Goal: Information Seeking & Learning: Learn about a topic

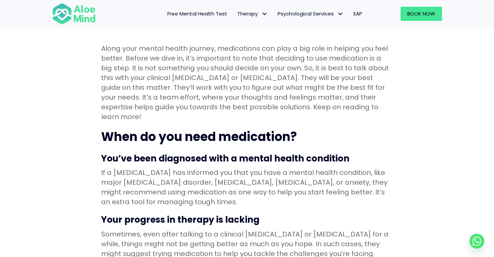
scroll to position [206, 0]
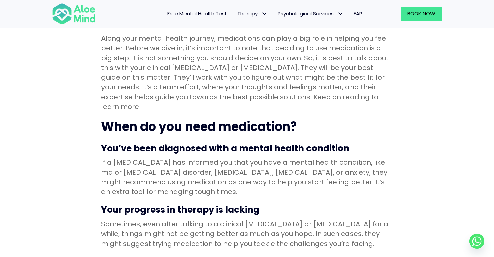
click at [206, 101] on p "Along your mental health journey, medications can play a big role in helping yo…" at bounding box center [247, 73] width 292 height 78
click at [183, 42] on p "Along your mental health journey, medications can play a big role in helping yo…" at bounding box center [247, 73] width 292 height 78
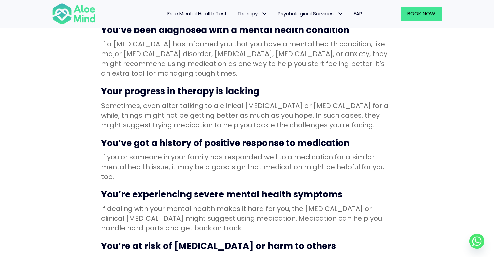
scroll to position [326, 0]
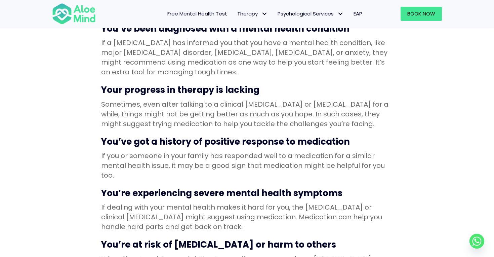
click at [173, 105] on p "Sometimes, even after talking to a clinical [MEDICAL_DATA] or [MEDICAL_DATA] fo…" at bounding box center [247, 113] width 292 height 29
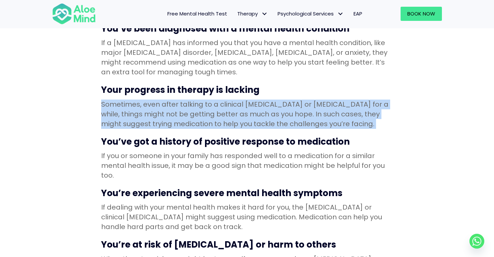
click at [173, 105] on p "Sometimes, even after talking to a clinical [MEDICAL_DATA] or [MEDICAL_DATA] fo…" at bounding box center [247, 113] width 292 height 29
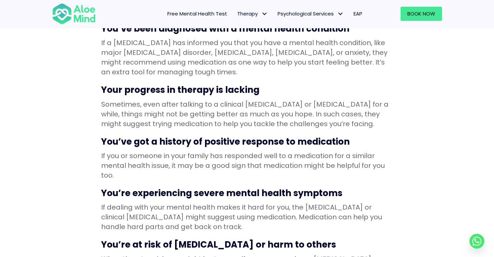
click at [173, 105] on p "Sometimes, even after talking to a clinical [MEDICAL_DATA] or [MEDICAL_DATA] fo…" at bounding box center [247, 113] width 292 height 29
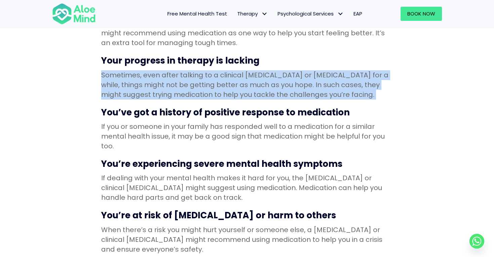
scroll to position [358, 0]
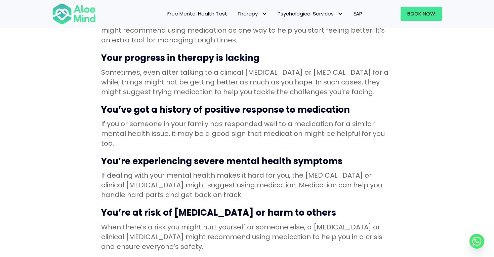
click at [173, 105] on h3 "You’ve got a history of positive response to medication" at bounding box center [247, 109] width 292 height 12
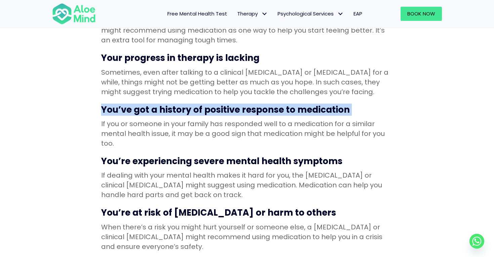
click at [174, 122] on p "If you or someone in your family has responded well to a medication for a simil…" at bounding box center [247, 133] width 292 height 29
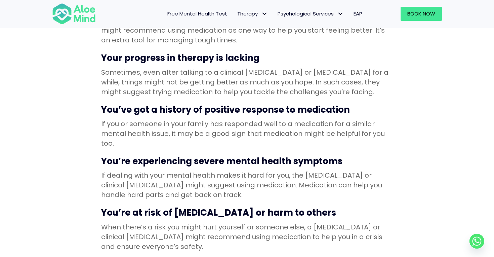
click at [174, 122] on p "If you or someone in your family has responded well to a medication for a simil…" at bounding box center [247, 133] width 292 height 29
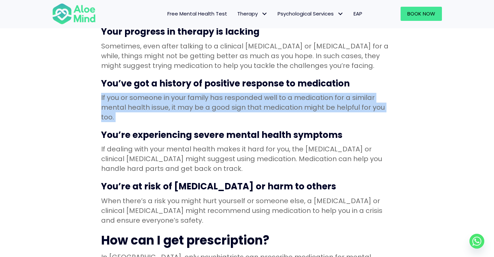
scroll to position [395, 0]
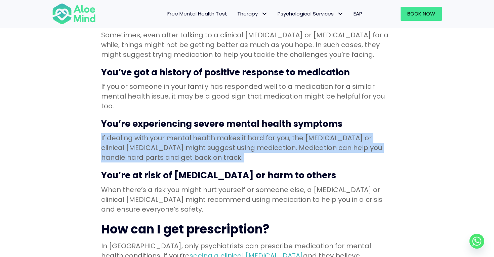
click at [179, 134] on p "If dealing with your mental health makes it hard for you, the [MEDICAL_DATA] or…" at bounding box center [247, 147] width 292 height 29
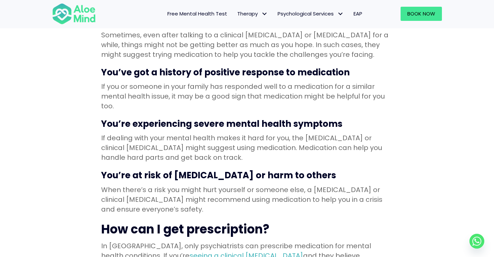
click at [179, 134] on p "If dealing with your mental health makes it hard for you, the [MEDICAL_DATA] or…" at bounding box center [247, 147] width 292 height 29
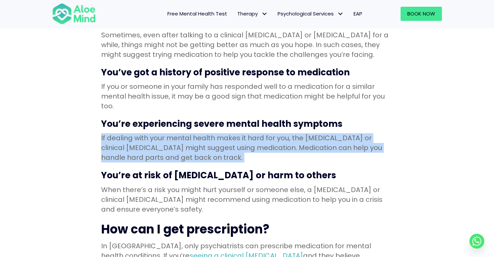
click at [179, 134] on p "If dealing with your mental health makes it hard for you, the [MEDICAL_DATA] or…" at bounding box center [247, 147] width 292 height 29
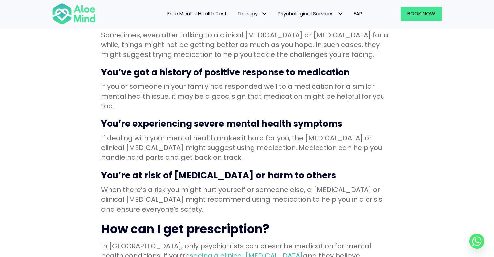
click at [179, 134] on p "If dealing with your mental health makes it hard for you, the [MEDICAL_DATA] or…" at bounding box center [247, 147] width 292 height 29
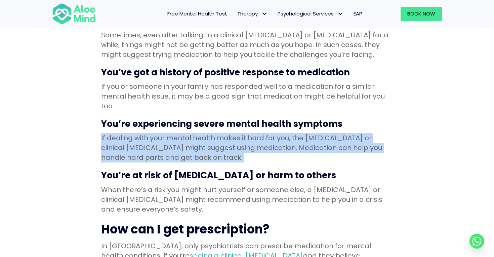
click at [179, 134] on p "If dealing with your mental health makes it hard for you, the [MEDICAL_DATA] or…" at bounding box center [247, 147] width 292 height 29
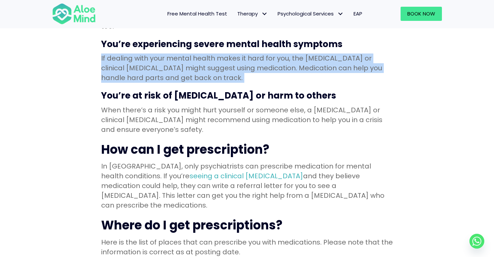
scroll to position [475, 0]
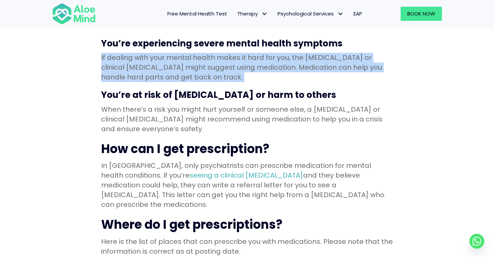
click at [219, 161] on p "In [GEOGRAPHIC_DATA], only psychiatrists can prescribe medication for mental he…" at bounding box center [247, 185] width 292 height 49
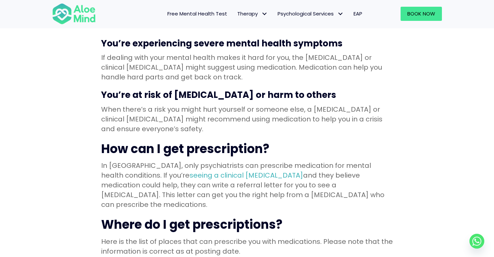
click at [219, 161] on p "In [GEOGRAPHIC_DATA], only psychiatrists can prescribe medication for mental he…" at bounding box center [247, 185] width 292 height 49
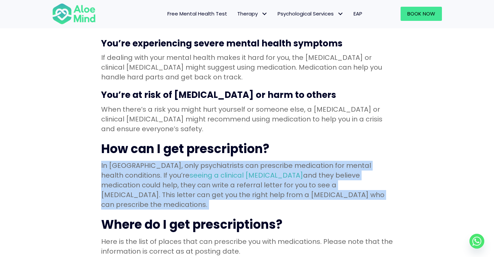
click at [219, 161] on p "In [GEOGRAPHIC_DATA], only psychiatrists can prescribe medication for mental he…" at bounding box center [247, 185] width 292 height 49
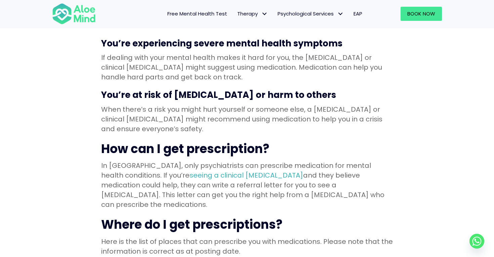
click at [219, 161] on p "In [GEOGRAPHIC_DATA], only psychiatrists can prescribe medication for mental he…" at bounding box center [247, 185] width 292 height 49
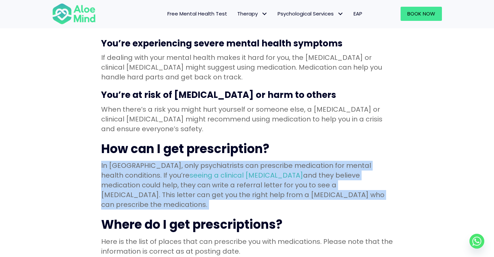
click at [219, 161] on p "In [GEOGRAPHIC_DATA], only psychiatrists can prescribe medication for mental he…" at bounding box center [247, 185] width 292 height 49
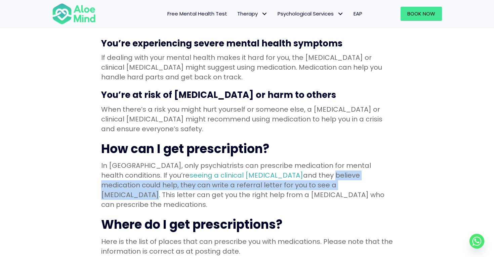
drag, startPoint x: 252, startPoint y: 167, endPoint x: 264, endPoint y: 175, distance: 14.3
click at [264, 175] on p "In [GEOGRAPHIC_DATA], only psychiatrists can prescribe medication for mental he…" at bounding box center [247, 185] width 292 height 49
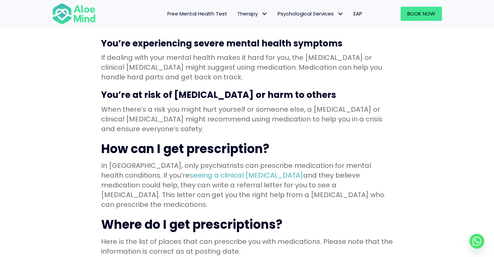
drag, startPoint x: 272, startPoint y: 175, endPoint x: 298, endPoint y: 186, distance: 28.4
click at [298, 186] on p "In [GEOGRAPHIC_DATA], only psychiatrists can prescribe medication for mental he…" at bounding box center [247, 185] width 292 height 49
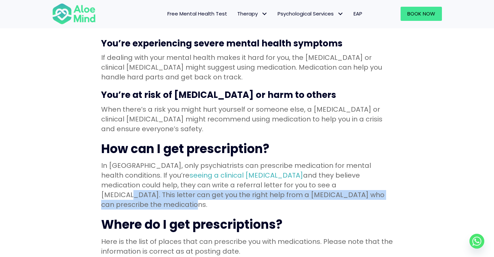
drag, startPoint x: 290, startPoint y: 187, endPoint x: 250, endPoint y: 171, distance: 43.0
click at [250, 171] on p "In [GEOGRAPHIC_DATA], only psychiatrists can prescribe medication for mental he…" at bounding box center [247, 185] width 292 height 49
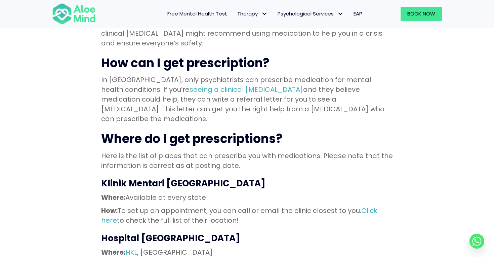
scroll to position [571, 0]
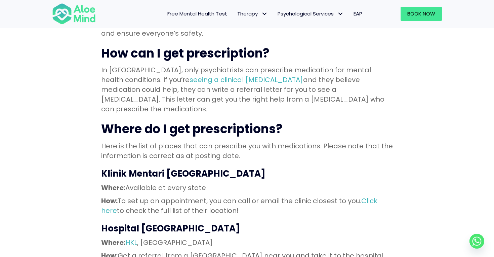
click at [218, 141] on p "Here is the list of places that can prescribe you with medications. Please note…" at bounding box center [247, 150] width 292 height 19
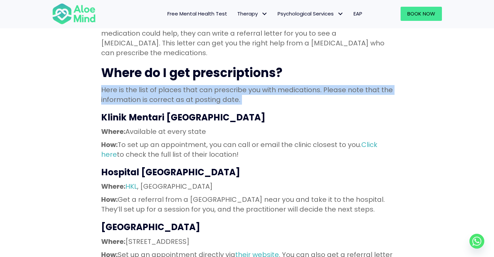
scroll to position [627, 0]
click at [218, 139] on p "How: To set up an appointment, you can call or email the clinic closest to you.…" at bounding box center [247, 148] width 292 height 19
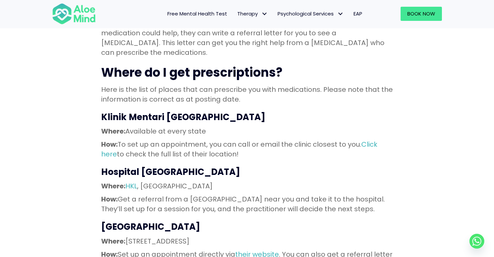
click at [218, 139] on p "How: To set up an appointment, you can call or email the clinic closest to you.…" at bounding box center [247, 148] width 292 height 19
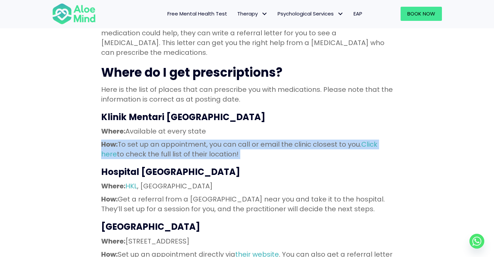
click at [218, 139] on p "How: To set up an appointment, you can call or email the clinic closest to you.…" at bounding box center [247, 148] width 292 height 19
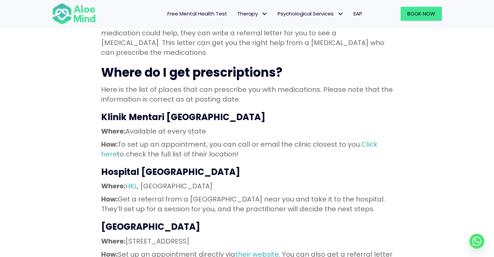
click at [218, 139] on p "How: To set up an appointment, you can call or email the clinic closest to you.…" at bounding box center [247, 148] width 292 height 19
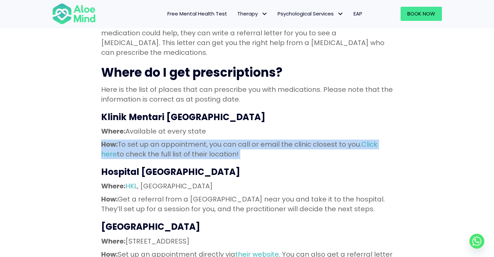
click at [218, 139] on p "How: To set up an appointment, you can call or email the clinic closest to you.…" at bounding box center [247, 148] width 292 height 19
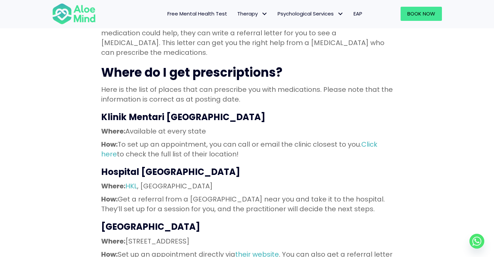
click at [218, 139] on p "How: To set up an appointment, you can call or email the clinic closest to you.…" at bounding box center [247, 148] width 292 height 19
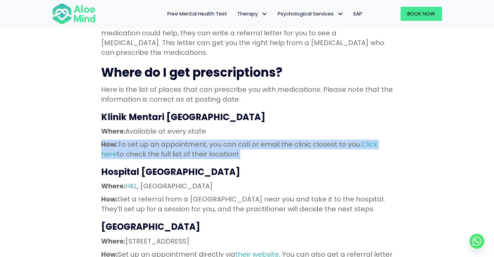
click at [194, 85] on p "Here is the list of places that can prescribe you with medications. Please note…" at bounding box center [247, 94] width 292 height 19
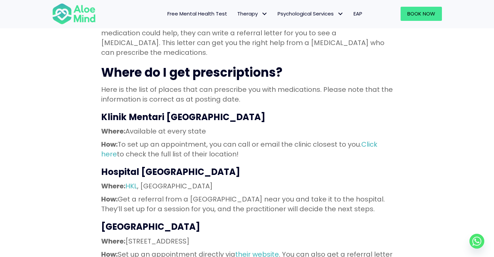
click at [194, 85] on p "Here is the list of places that can prescribe you with medications. Please note…" at bounding box center [247, 94] width 292 height 19
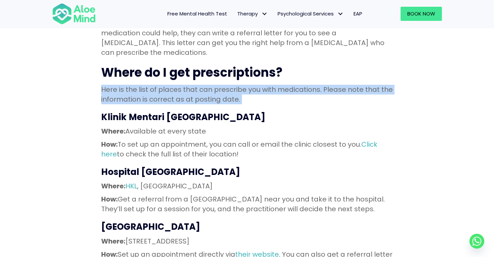
click at [194, 85] on p "Here is the list of places that can prescribe you with medications. Please note…" at bounding box center [247, 94] width 292 height 19
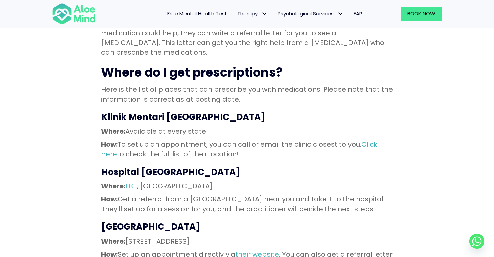
click at [194, 85] on p "Here is the list of places that can prescribe you with medications. Please note…" at bounding box center [247, 94] width 292 height 19
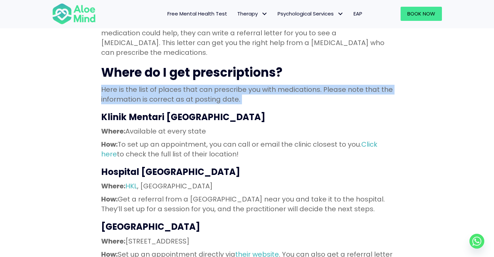
click at [194, 85] on p "Here is the list of places that can prescribe you with medications. Please note…" at bounding box center [247, 94] width 292 height 19
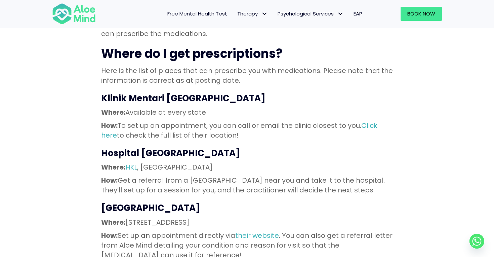
scroll to position [653, 0]
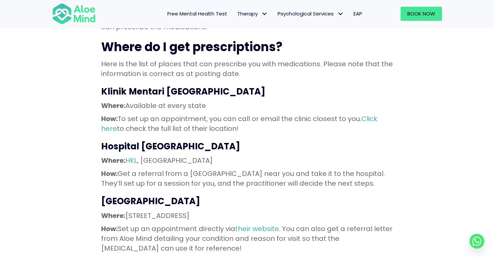
click at [176, 85] on h3 "Klinik Mentari [GEOGRAPHIC_DATA]" at bounding box center [247, 91] width 292 height 12
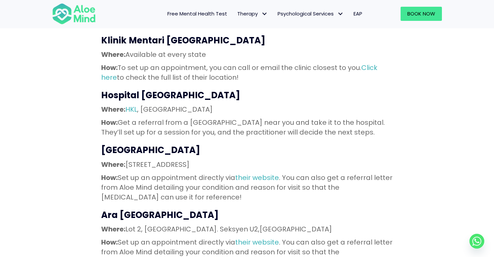
scroll to position [704, 0]
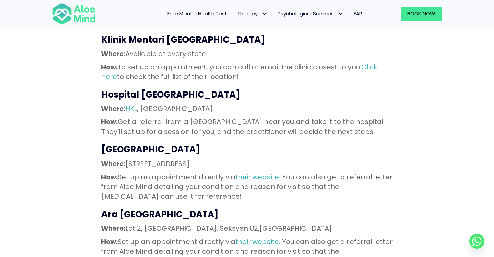
click at [192, 159] on p "Where: [STREET_ADDRESS]" at bounding box center [247, 164] width 292 height 10
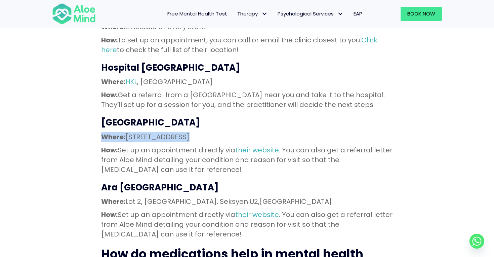
click at [192, 147] on p "How: Set up an appointment directly via their website . You can also get a refe…" at bounding box center [247, 159] width 292 height 29
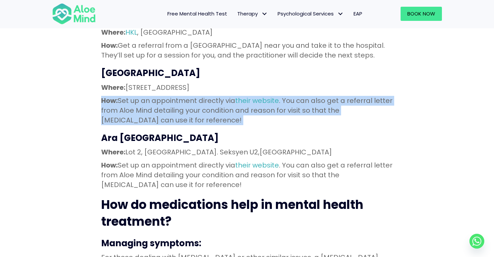
scroll to position [781, 0]
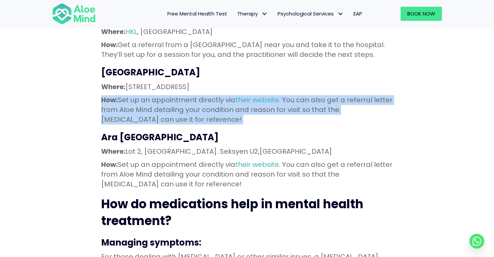
click at [192, 160] on p "How: Set up an appointment directly via their website . You can also get a refe…" at bounding box center [247, 174] width 292 height 29
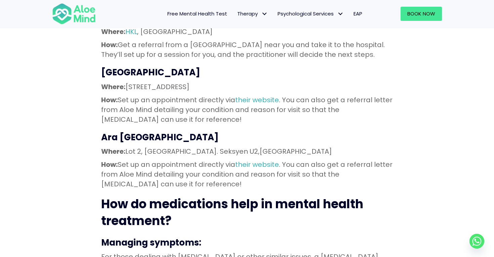
click at [192, 160] on p "How: Set up an appointment directly via their website . You can also get a refe…" at bounding box center [247, 174] width 292 height 29
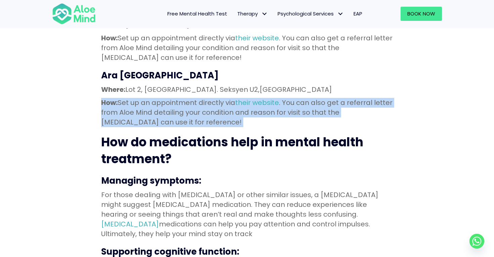
scroll to position [882, 0]
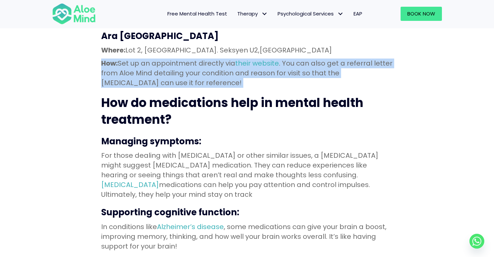
click at [192, 150] on p "For those dealing with [MEDICAL_DATA] or other similar issues, a [MEDICAL_DATA]…" at bounding box center [247, 174] width 292 height 49
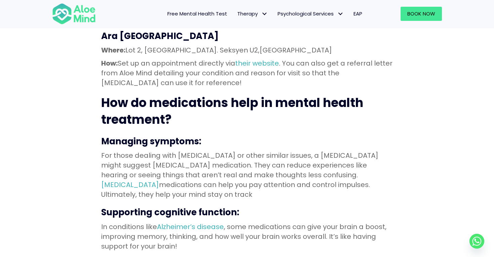
click at [192, 150] on p "For those dealing with [MEDICAL_DATA] or other similar issues, a [MEDICAL_DATA]…" at bounding box center [247, 174] width 292 height 49
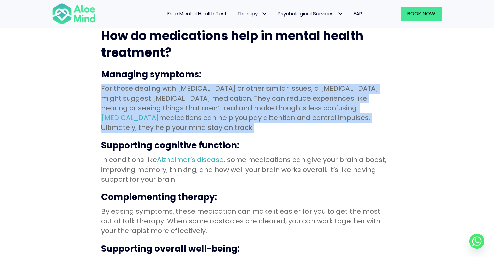
scroll to position [950, 0]
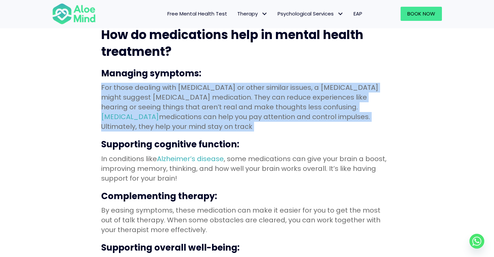
click at [197, 205] on p "By easing symptoms, these medication can make it easier for you to get the most…" at bounding box center [247, 219] width 292 height 29
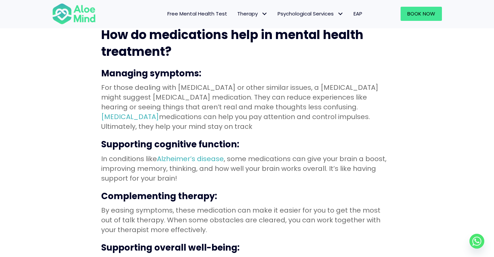
click at [197, 205] on p "By easing symptoms, these medication can make it easier for you to get the most…" at bounding box center [247, 219] width 292 height 29
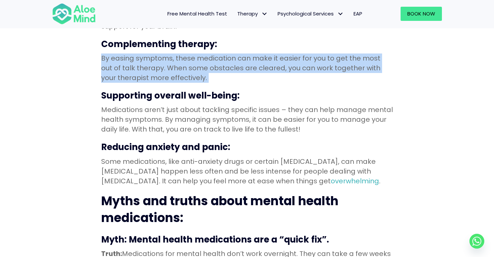
scroll to position [1103, 0]
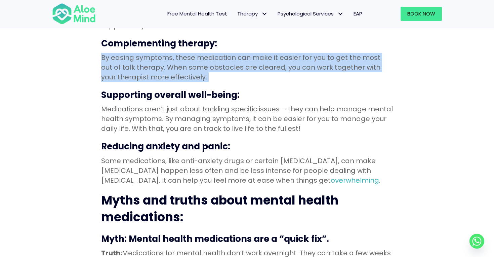
click at [210, 156] on p "Some medications, like anti-anxiety drugs or certain [MEDICAL_DATA], can make […" at bounding box center [247, 170] width 292 height 29
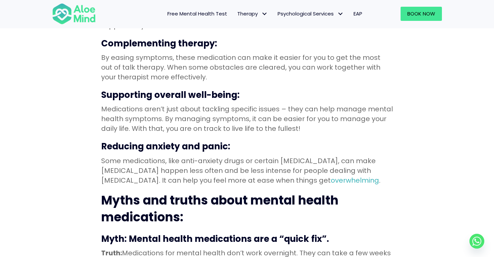
click at [210, 156] on p "Some medications, like anti-anxiety drugs or certain [MEDICAL_DATA], can make […" at bounding box center [247, 170] width 292 height 29
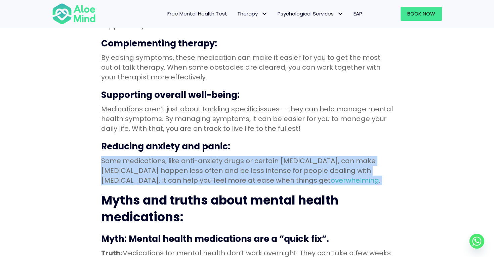
click at [210, 156] on p "Some medications, like anti-anxiety drugs or certain [MEDICAL_DATA], can make […" at bounding box center [247, 170] width 292 height 29
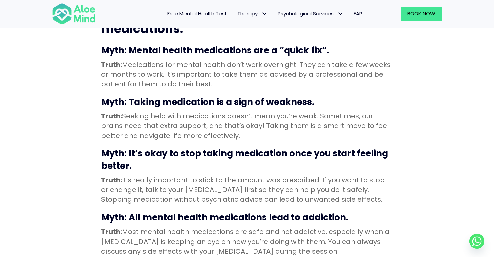
scroll to position [1292, 0]
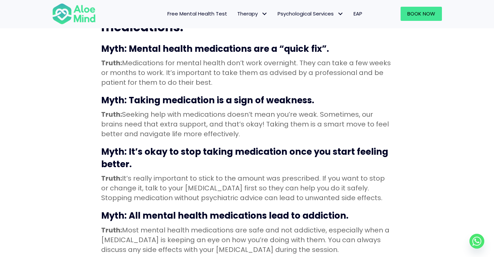
click at [206, 173] on p "Truth: It’s really important to stick to the amount was prescribed. If you want…" at bounding box center [247, 187] width 292 height 29
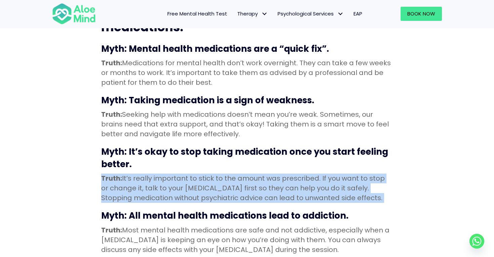
click at [206, 173] on p "Truth: It’s really important to stick to the amount was prescribed. If you want…" at bounding box center [247, 187] width 292 height 29
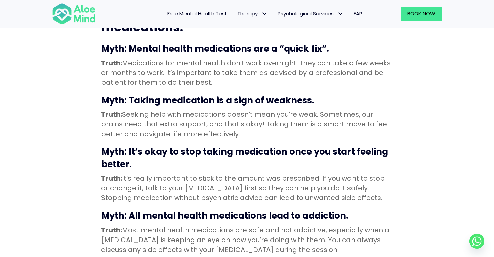
click at [206, 173] on p "Truth: It’s really important to stick to the amount was prescribed. If you want…" at bounding box center [247, 187] width 292 height 29
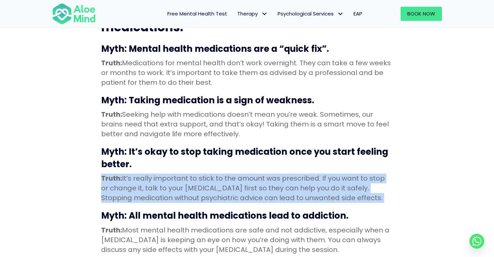
click at [206, 173] on p "Truth: It’s really important to stick to the amount was prescribed. If you want…" at bounding box center [247, 187] width 292 height 29
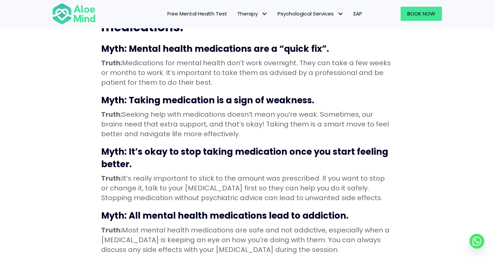
click at [206, 173] on p "Truth: It’s really important to stick to the amount was prescribed. If you want…" at bounding box center [247, 187] width 292 height 29
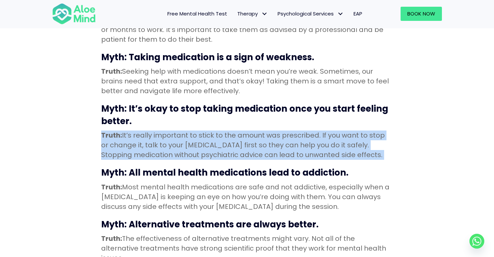
scroll to position [1336, 0]
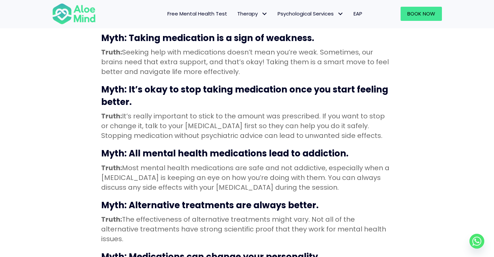
scroll to position [1360, 0]
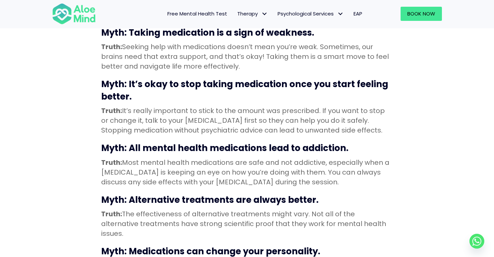
click at [206, 158] on p "Truth: Most mental health medications are safe and not addictive, especially wh…" at bounding box center [247, 172] width 292 height 29
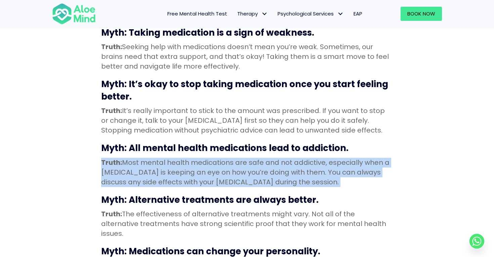
click at [206, 158] on p "Truth: Most mental health medications are safe and not addictive, especially wh…" at bounding box center [247, 172] width 292 height 29
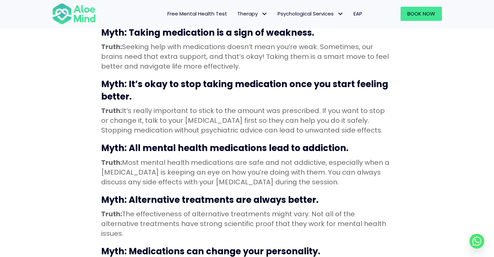
click at [206, 158] on p "Truth: Most mental health medications are safe and not addictive, especially wh…" at bounding box center [247, 172] width 292 height 29
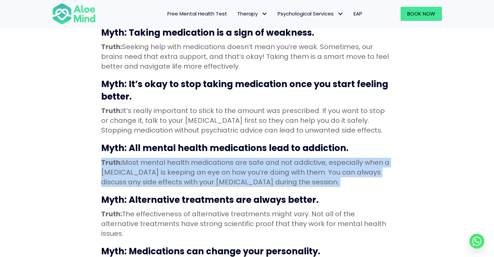
click at [206, 158] on p "Truth: Most mental health medications are safe and not addictive, especially wh…" at bounding box center [247, 172] width 292 height 29
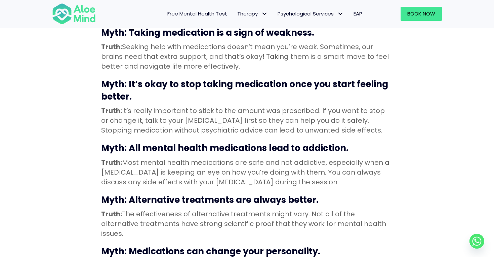
click at [206, 158] on p "Truth: Most mental health medications are safe and not addictive, especially wh…" at bounding box center [247, 172] width 292 height 29
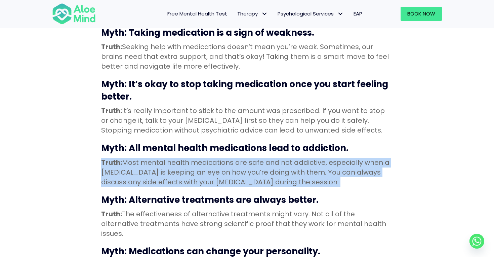
click at [206, 158] on p "Truth: Most mental health medications are safe and not addictive, especially wh…" at bounding box center [247, 172] width 292 height 29
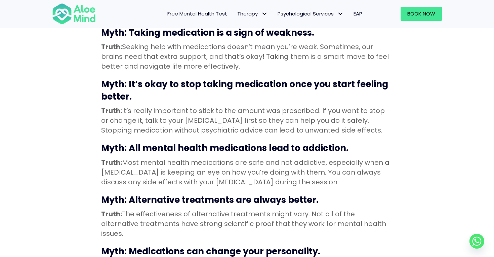
click at [206, 158] on p "Truth: Most mental health medications are safe and not addictive, especially wh…" at bounding box center [247, 172] width 292 height 29
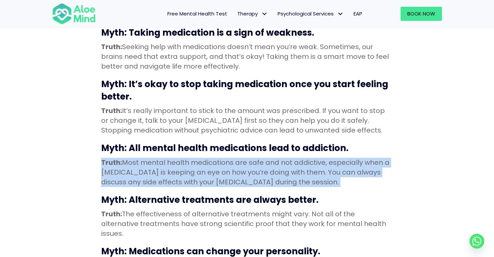
click at [206, 158] on p "Truth: Most mental health medications are safe and not addictive, especially wh…" at bounding box center [247, 172] width 292 height 29
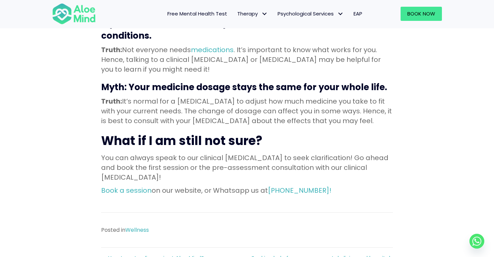
scroll to position [1640, 0]
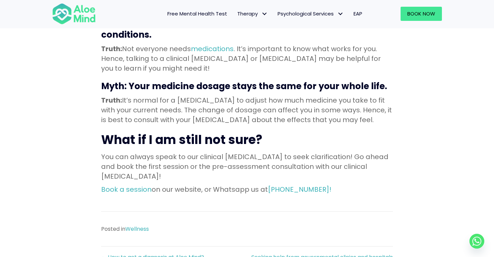
click at [207, 152] on p "You can always speak to our clinical [MEDICAL_DATA] to seek clarification! Go a…" at bounding box center [247, 166] width 292 height 29
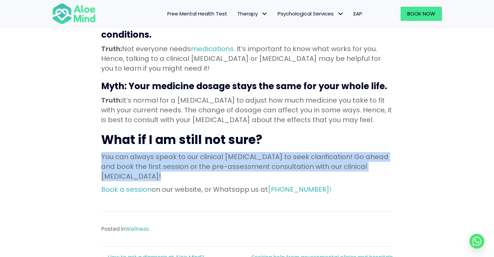
click at [207, 152] on p "You can always speak to our clinical [MEDICAL_DATA] to seek clarification! Go a…" at bounding box center [247, 166] width 292 height 29
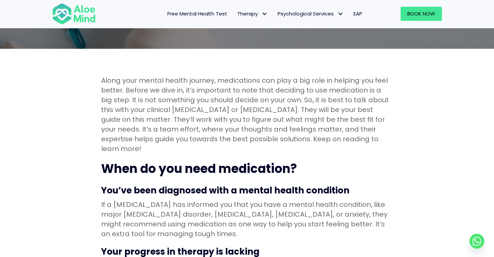
scroll to position [165, 0]
